Goal: Find specific page/section: Find specific page/section

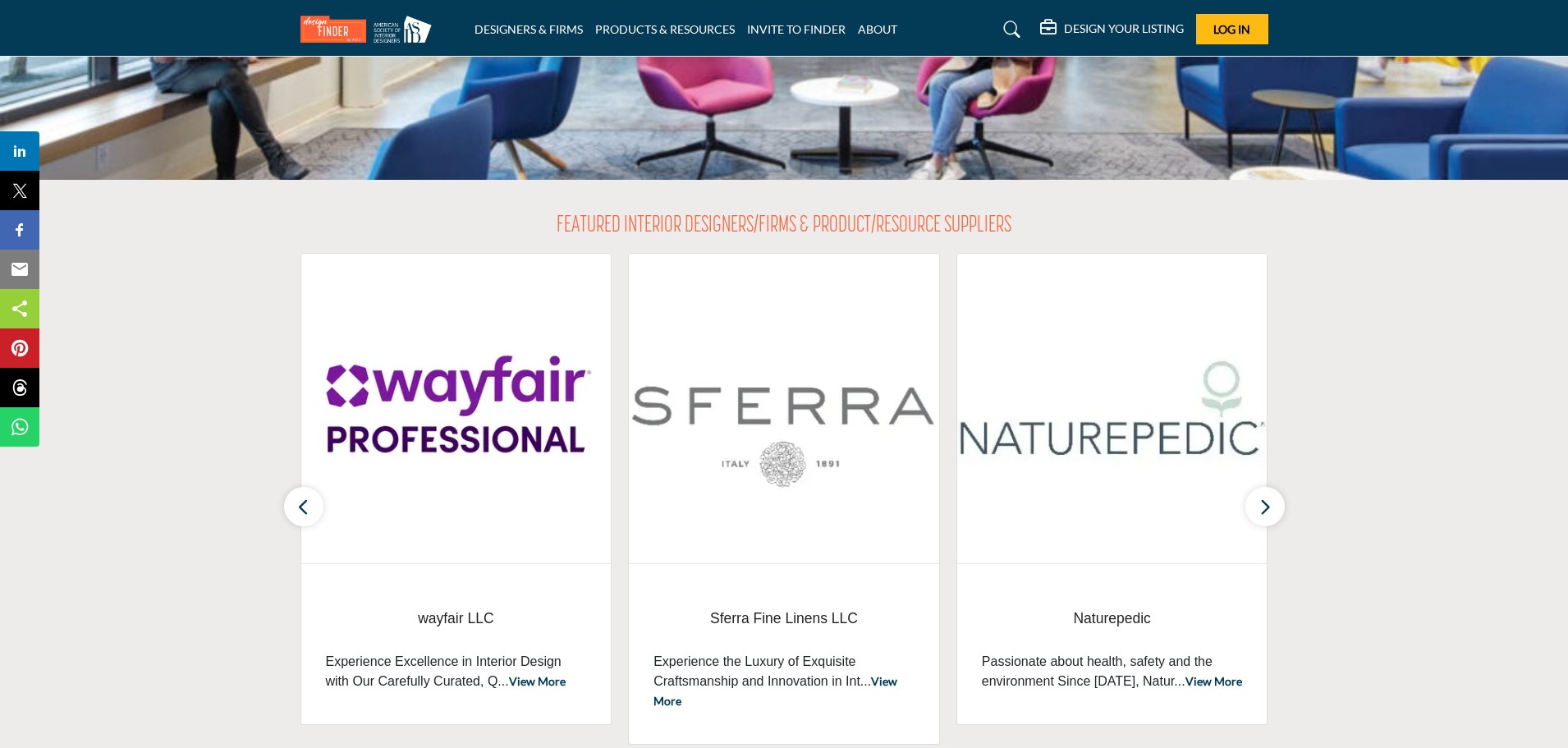
scroll to position [164, 0]
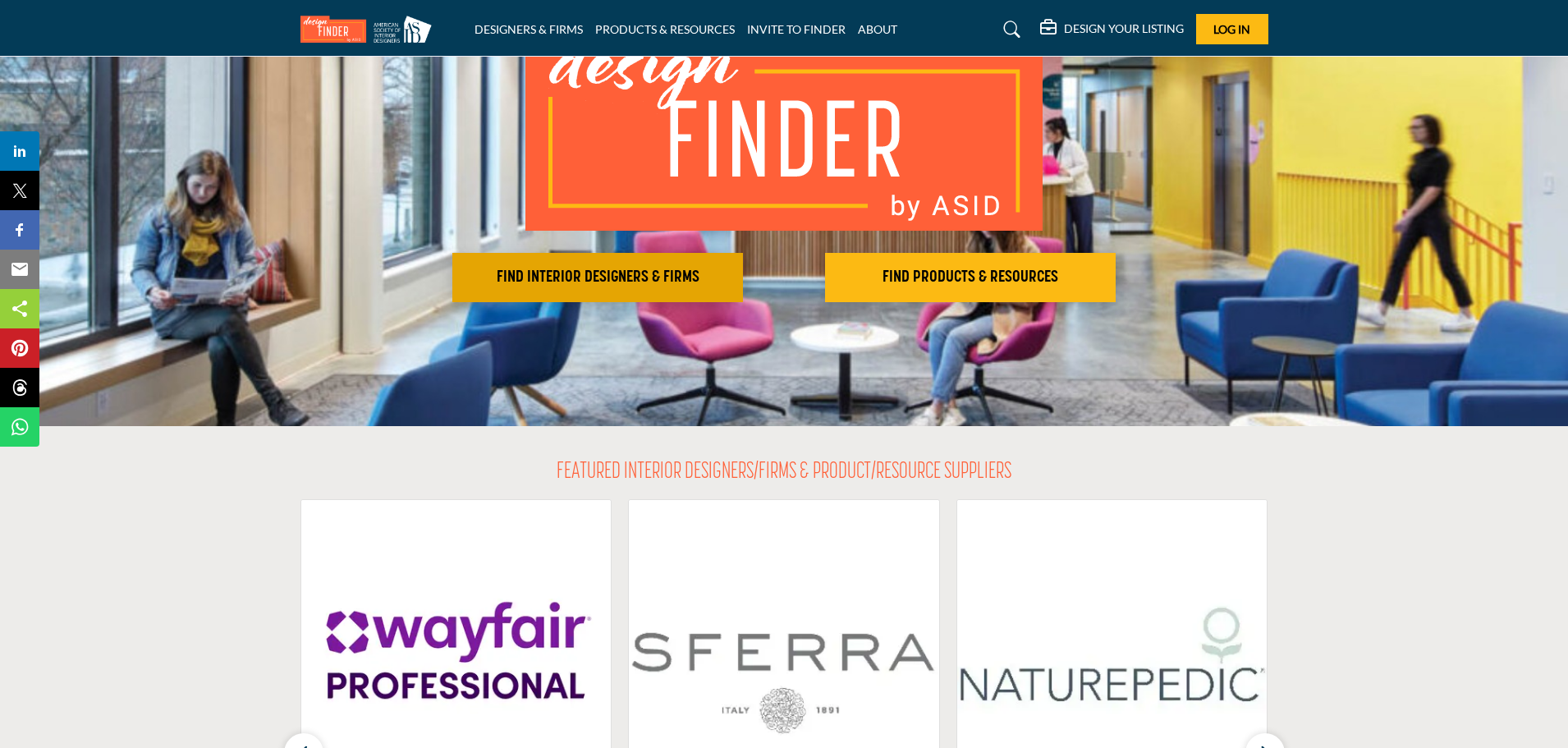
click at [616, 296] on button "FIND INTERIOR DESIGNERS & FIRMS" at bounding box center [597, 277] width 290 height 49
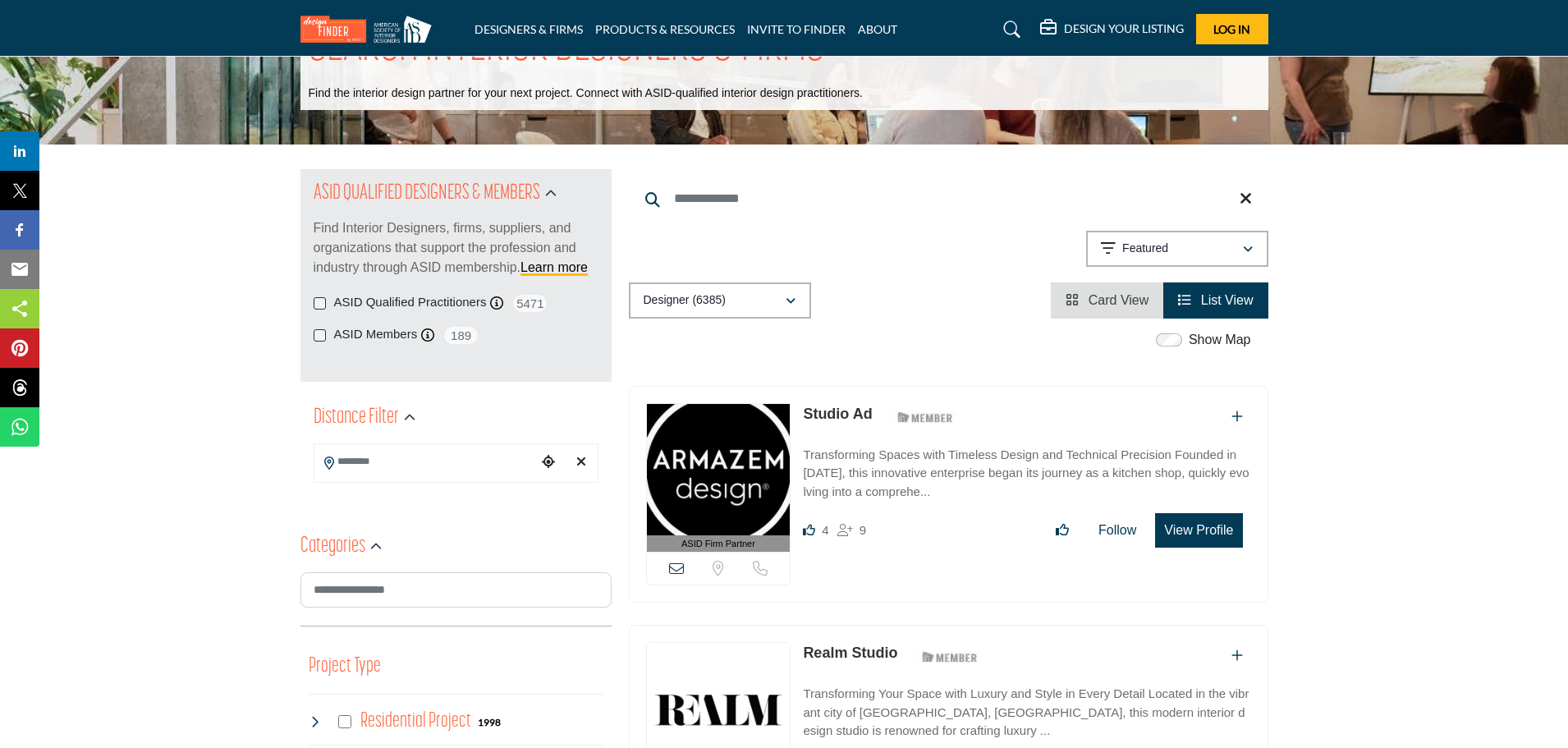
scroll to position [164, 0]
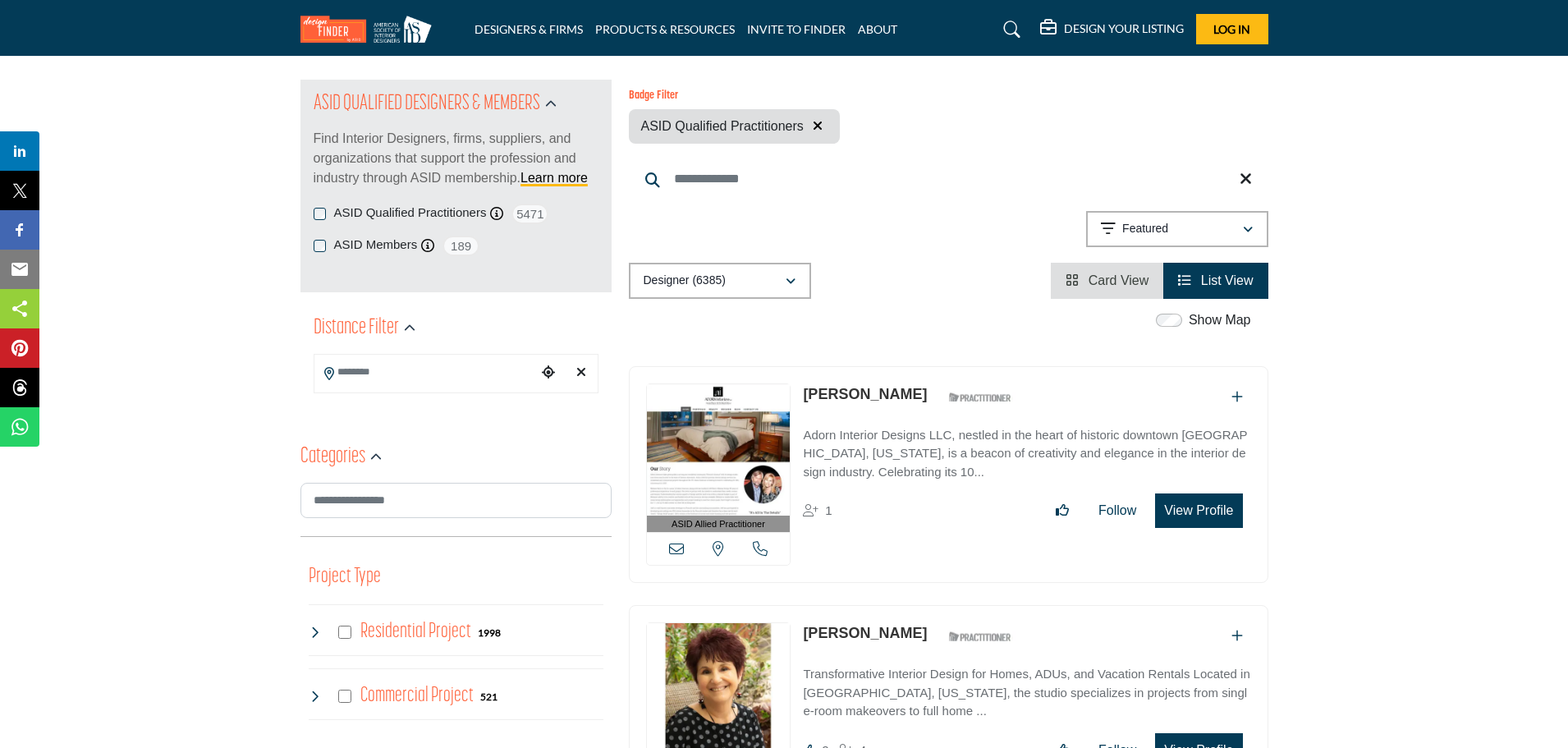
click at [320, 215] on div "ASID QUALIFIED DESIGNERS & MEMBERS Find Interior Designers, firms, suppliers, a…" at bounding box center [456, 186] width 311 height 213
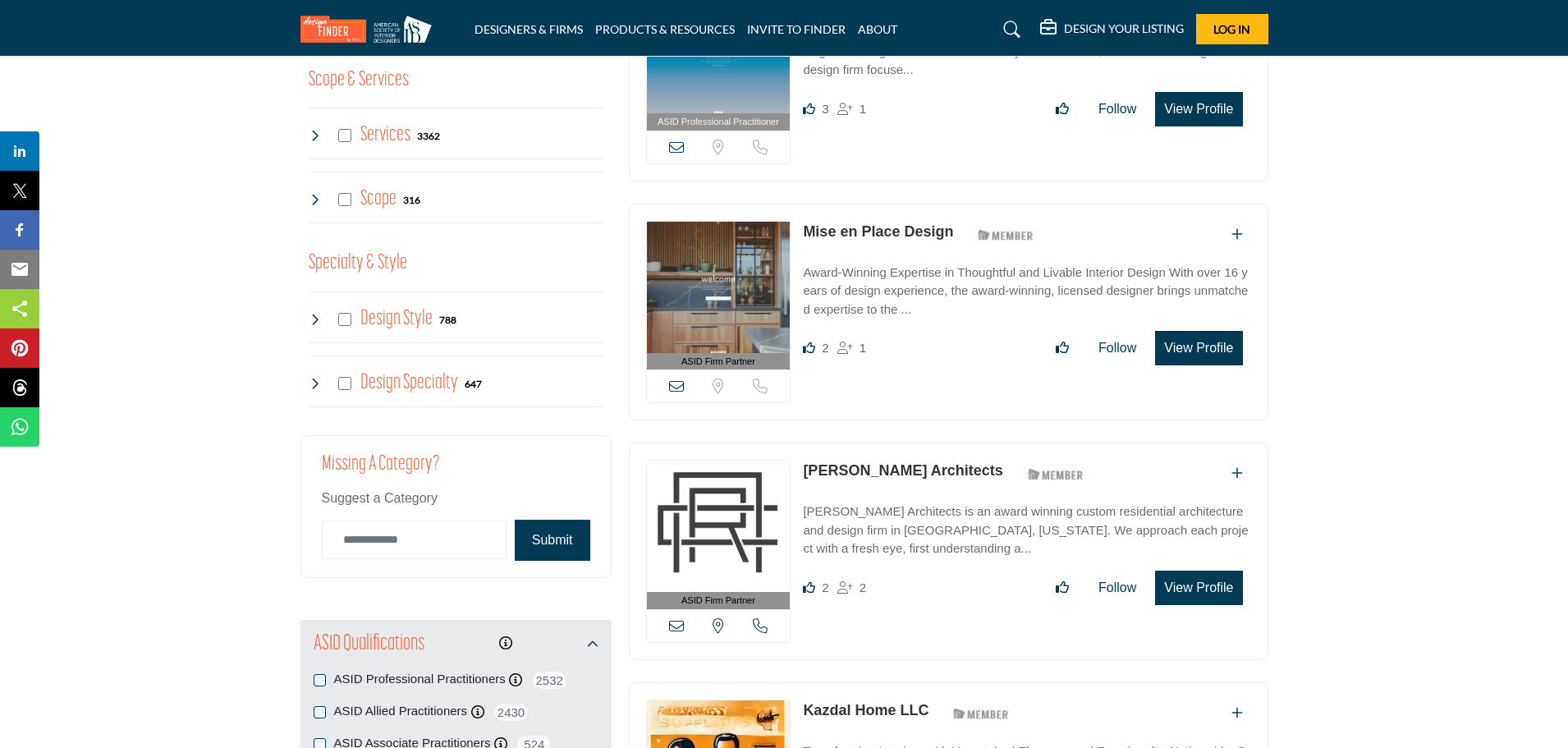
scroll to position [1561, 0]
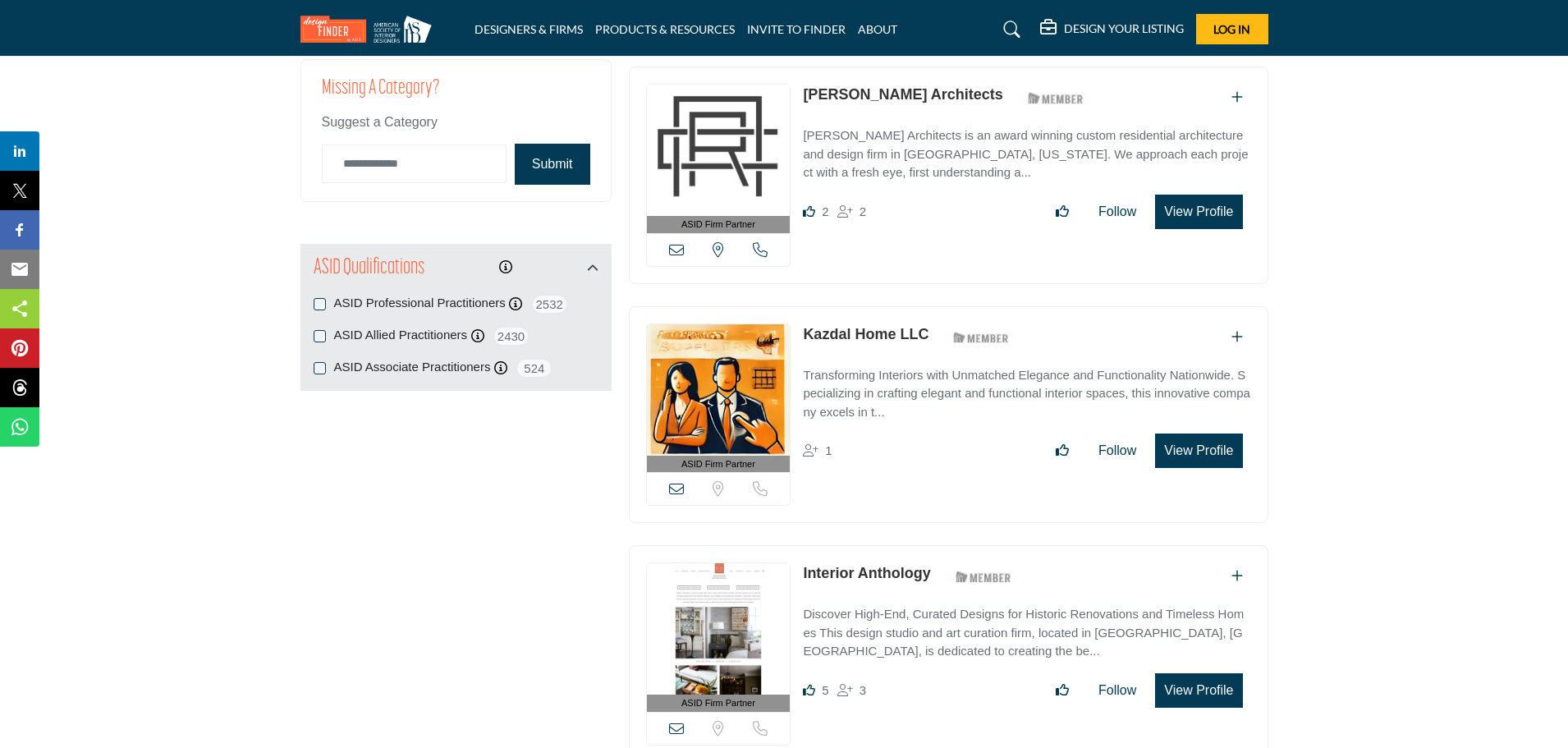
scroll to position [1643, 0]
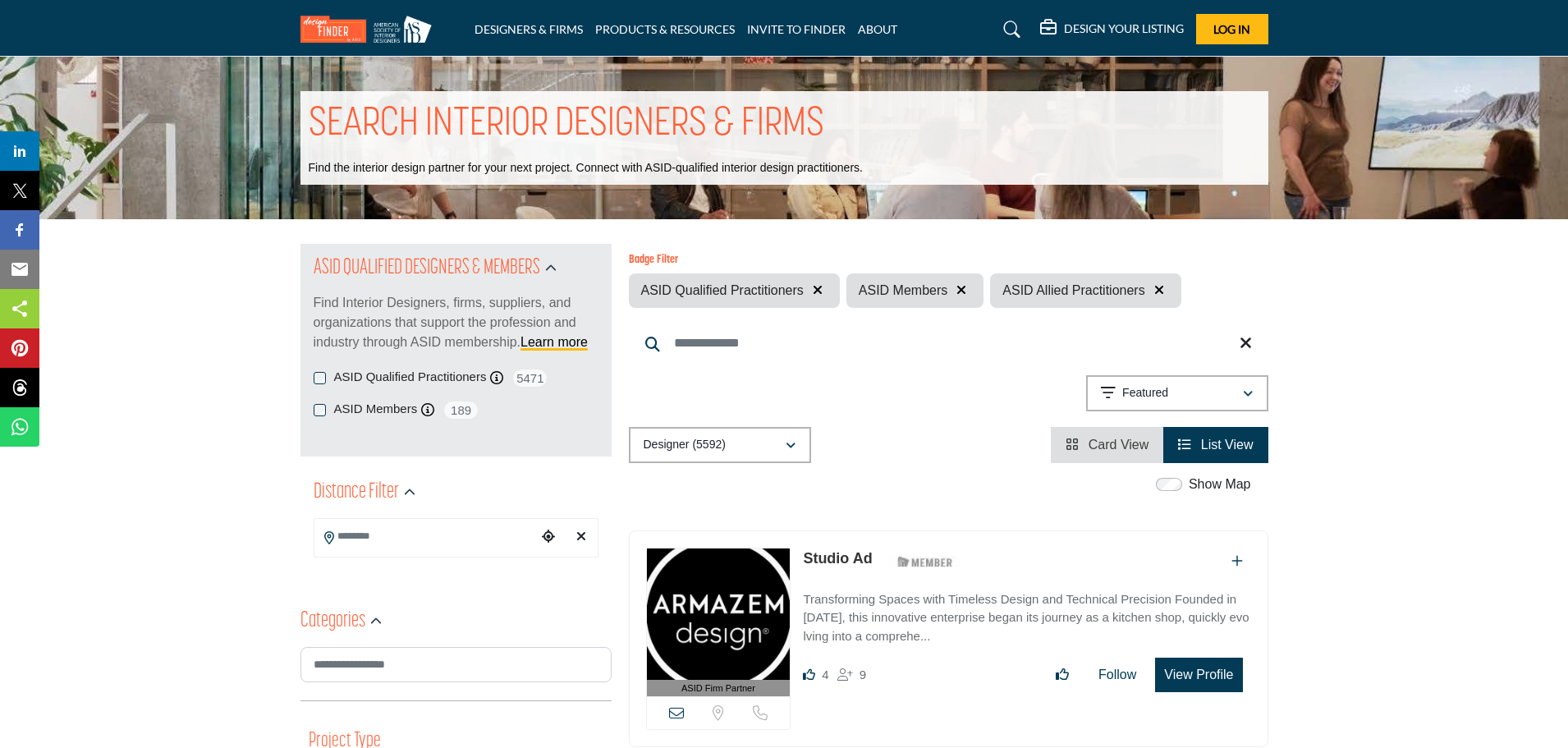
click at [753, 341] on input "Search Keyword" at bounding box center [948, 343] width 640 height 39
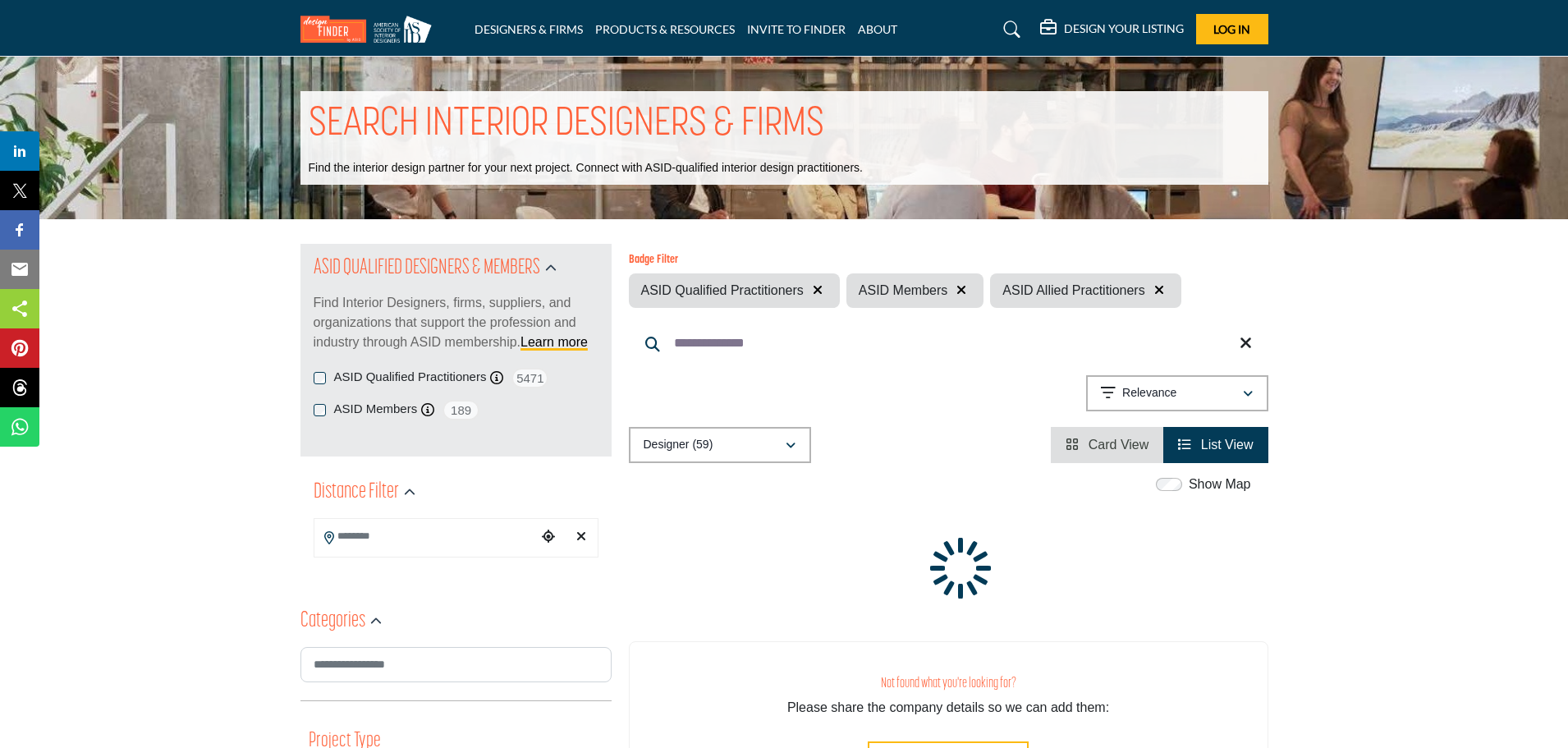
type input "**********"
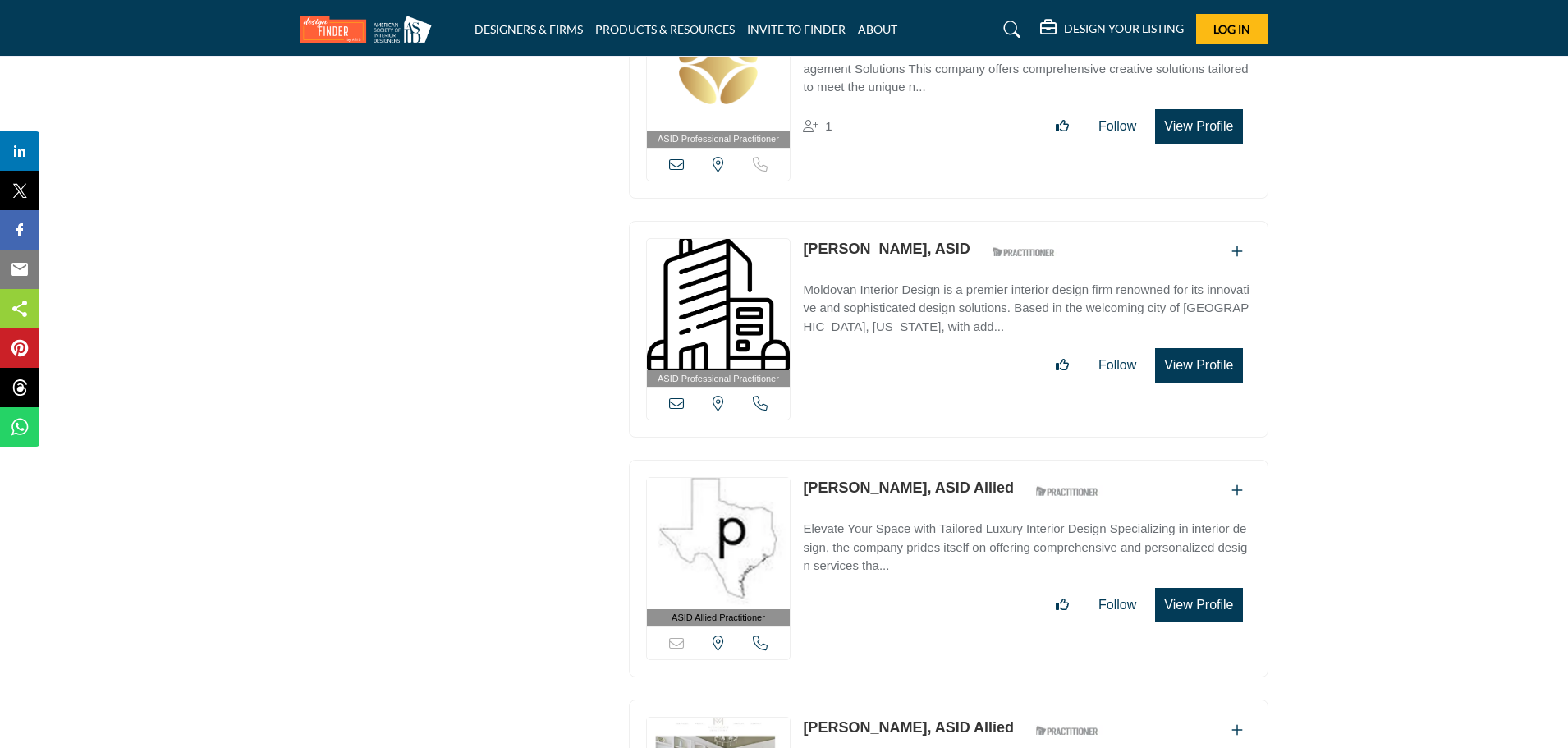
scroll to position [14373, 0]
